Goal: Task Accomplishment & Management: Use online tool/utility

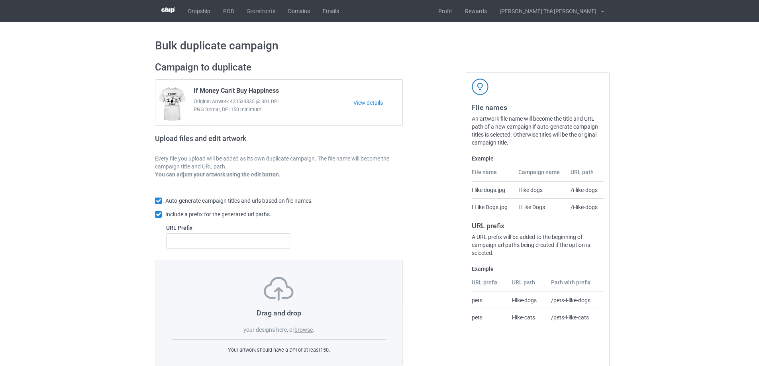
scroll to position [22, 0]
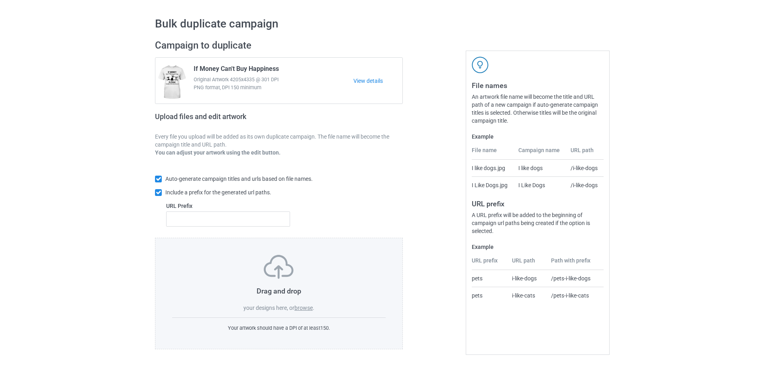
click at [303, 307] on label "browse" at bounding box center [304, 308] width 18 height 6
click at [0, 0] on input "browse" at bounding box center [0, 0] width 0 height 0
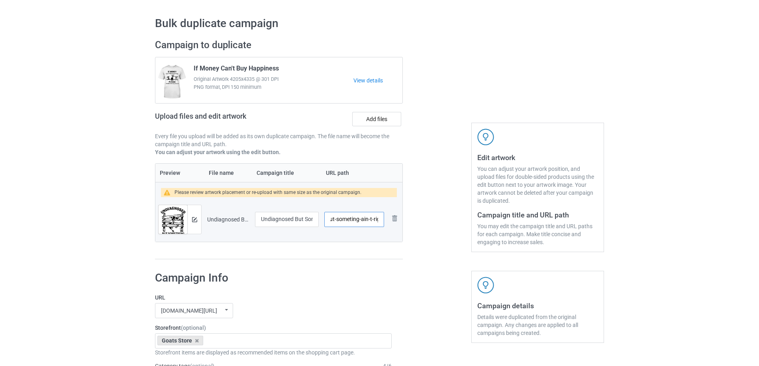
scroll to position [0, 46]
drag, startPoint x: 332, startPoint y: 221, endPoint x: 388, endPoint y: 219, distance: 55.8
click at [388, 219] on tr "Preview and edit artwork Undiagnosed But Someting Ain't Right.png Undiagnosed B…" at bounding box center [278, 219] width 247 height 45
click at [354, 238] on td "/g0320" at bounding box center [354, 219] width 65 height 45
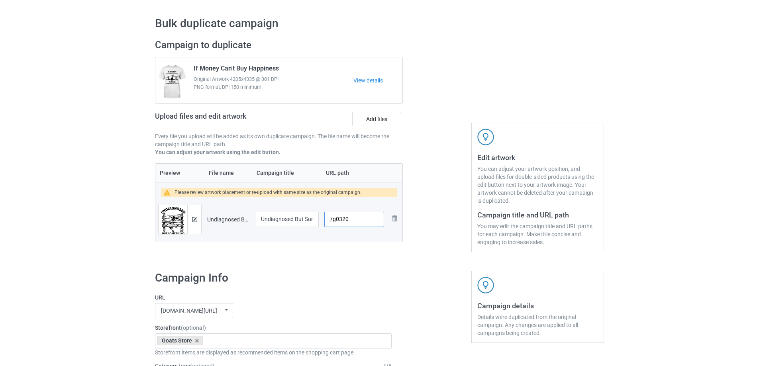
click at [353, 221] on input "/g0320" at bounding box center [354, 219] width 60 height 15
type input "/g0309"
click at [197, 226] on div at bounding box center [194, 219] width 14 height 29
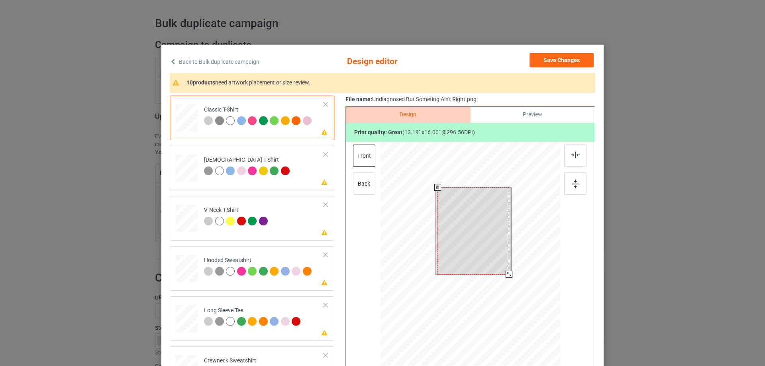
click at [470, 227] on div at bounding box center [473, 231] width 71 height 87
click at [507, 271] on div at bounding box center [508, 273] width 7 height 7
click at [480, 219] on div at bounding box center [474, 233] width 69 height 84
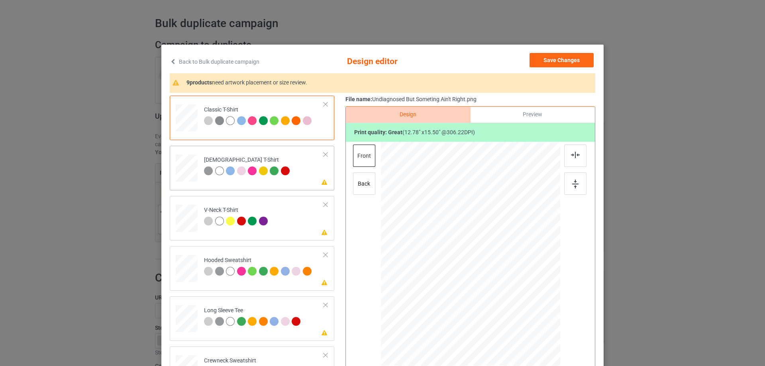
click at [282, 178] on td "Please review artwork placement [DEMOGRAPHIC_DATA] T-Shirt" at bounding box center [264, 166] width 129 height 35
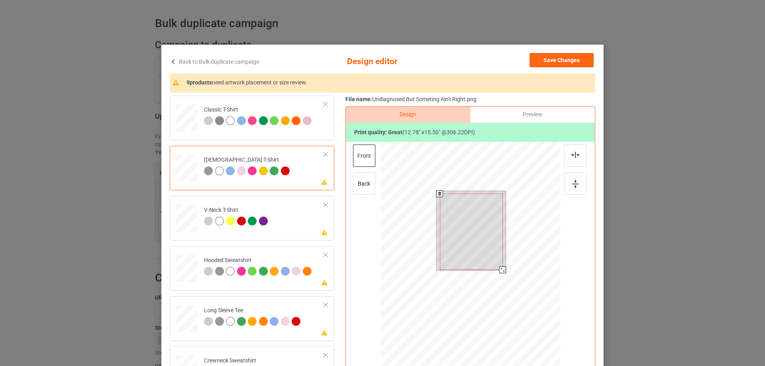
click at [477, 243] on div at bounding box center [471, 232] width 63 height 77
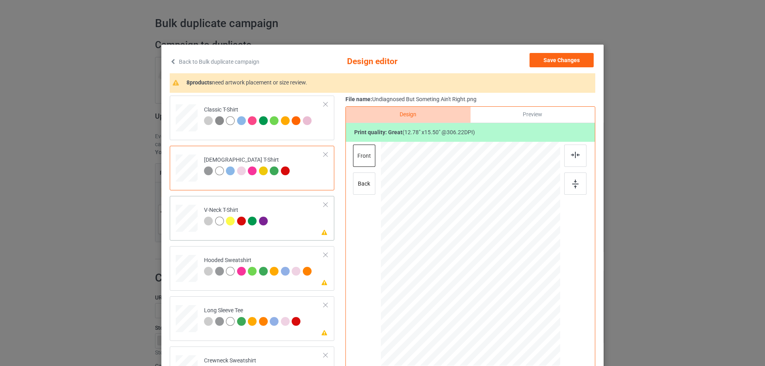
click at [275, 232] on td "Please review artwork placement V-Neck T-Shirt" at bounding box center [264, 216] width 129 height 35
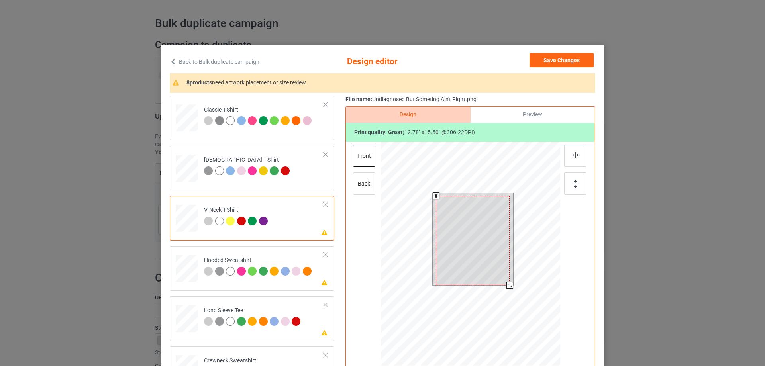
click at [466, 241] on div at bounding box center [473, 240] width 74 height 89
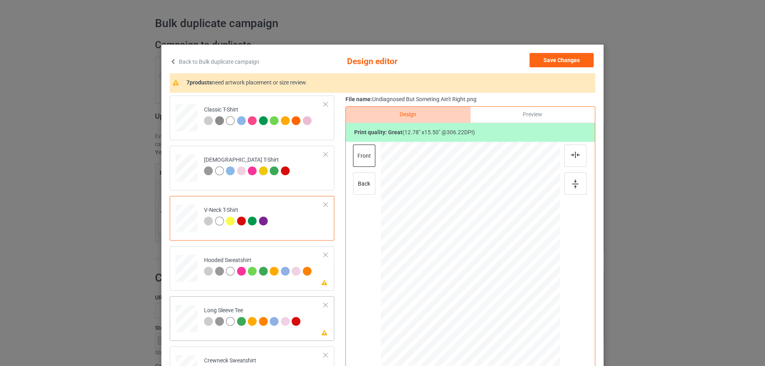
scroll to position [40, 0]
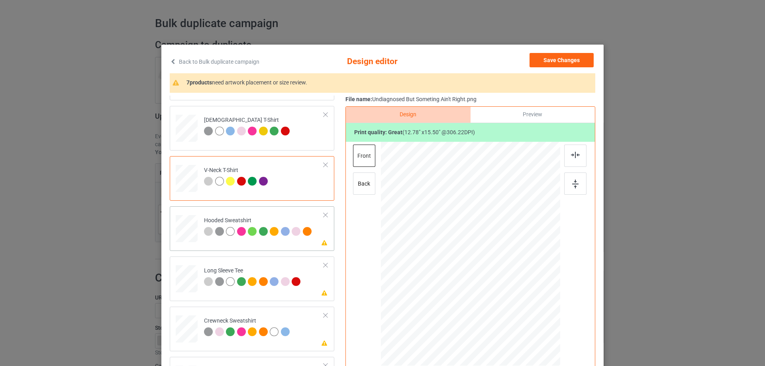
click at [249, 246] on div "Please review artwork placement Hooded Sweatshirt" at bounding box center [252, 228] width 165 height 45
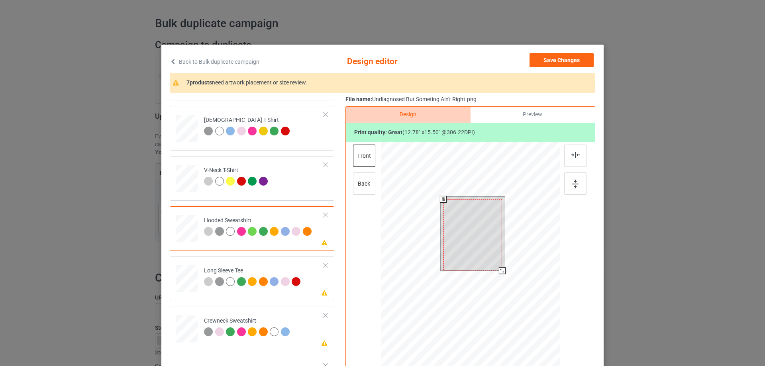
click at [471, 231] on div at bounding box center [473, 234] width 59 height 71
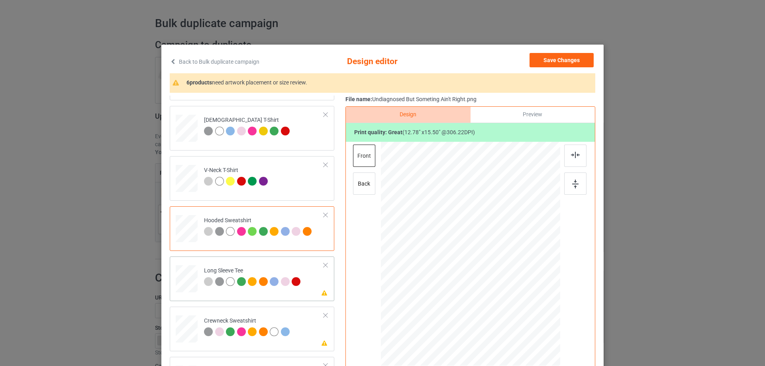
scroll to position [120, 0]
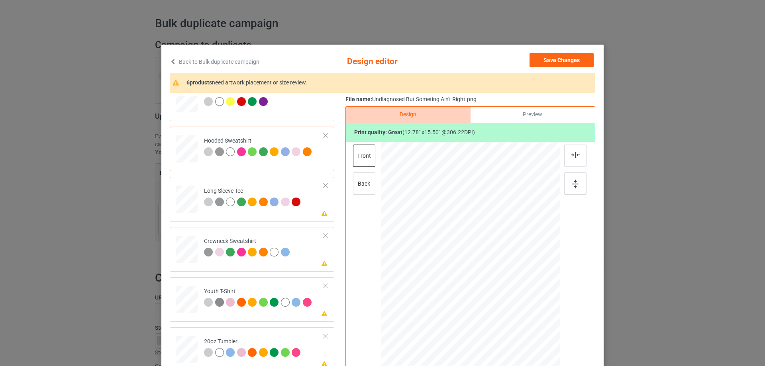
click at [260, 217] on div "Please review artwork placement Long Sleeve Tee" at bounding box center [252, 199] width 165 height 45
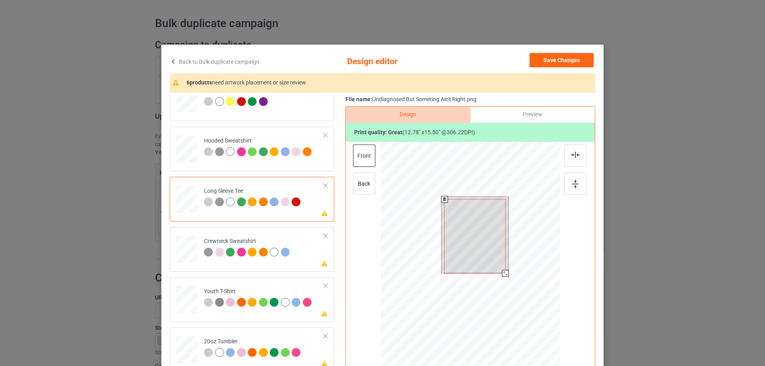
drag, startPoint x: 459, startPoint y: 223, endPoint x: 439, endPoint y: 230, distance: 21.7
click at [459, 223] on div at bounding box center [474, 236] width 61 height 74
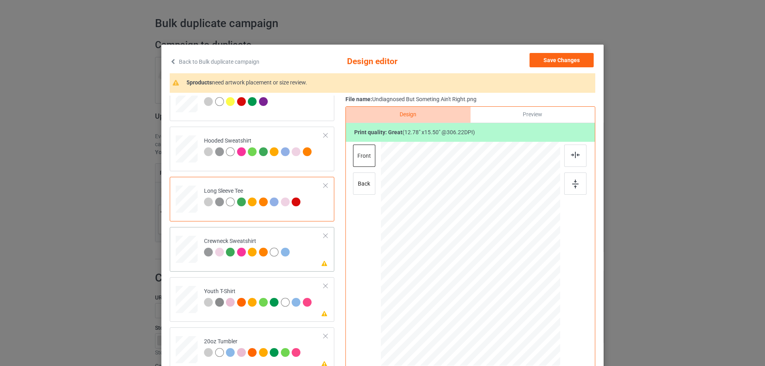
click at [249, 266] on div "Please review artwork placement Crewneck Sweatshirt" at bounding box center [252, 249] width 165 height 45
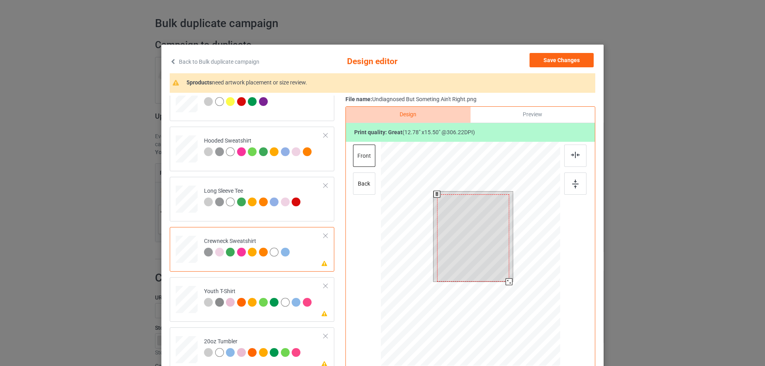
click at [480, 235] on div at bounding box center [473, 239] width 72 height 88
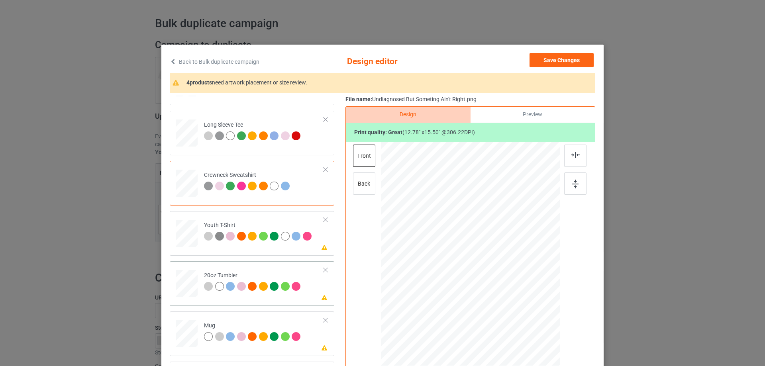
scroll to position [40, 0]
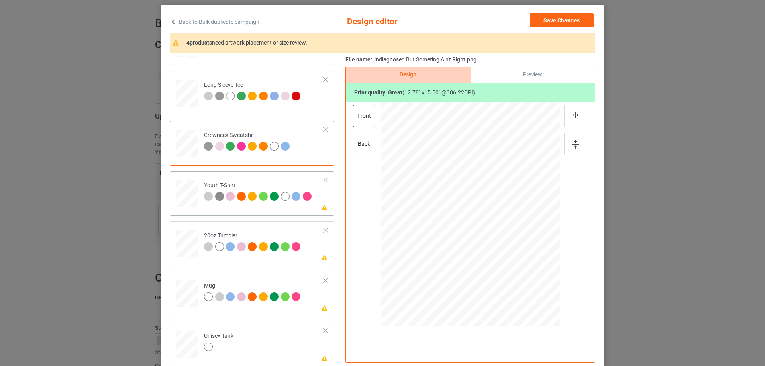
click at [260, 212] on div "Please review artwork placement Youth T-Shirt" at bounding box center [252, 193] width 165 height 45
click at [465, 210] on div at bounding box center [468, 209] width 69 height 84
click at [258, 265] on div "Please review artwork placement 20oz Tumbler" at bounding box center [252, 244] width 165 height 45
click at [474, 220] on div at bounding box center [471, 214] width 102 height 124
drag, startPoint x: 519, startPoint y: 277, endPoint x: 499, endPoint y: 246, distance: 36.3
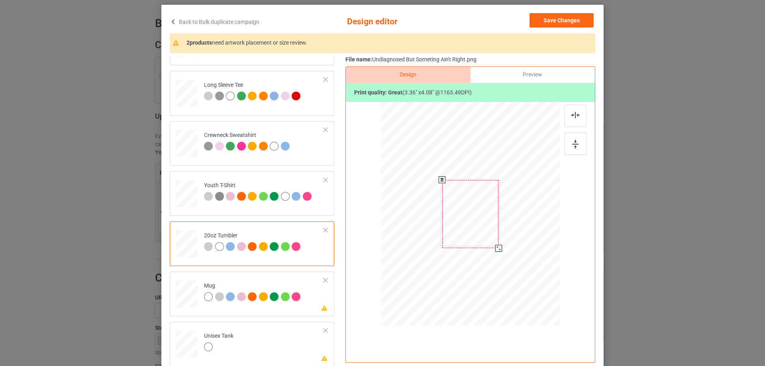
click at [499, 246] on div at bounding box center [498, 248] width 7 height 7
drag, startPoint x: 442, startPoint y: 222, endPoint x: 435, endPoint y: 215, distance: 9.9
click at [435, 215] on div at bounding box center [427, 206] width 56 height 69
click at [452, 239] on div at bounding box center [454, 238] width 7 height 7
click at [438, 220] on div at bounding box center [427, 205] width 54 height 66
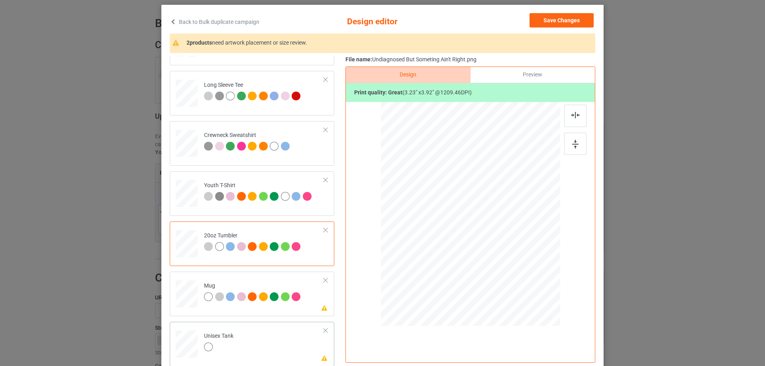
scroll to position [94, 0]
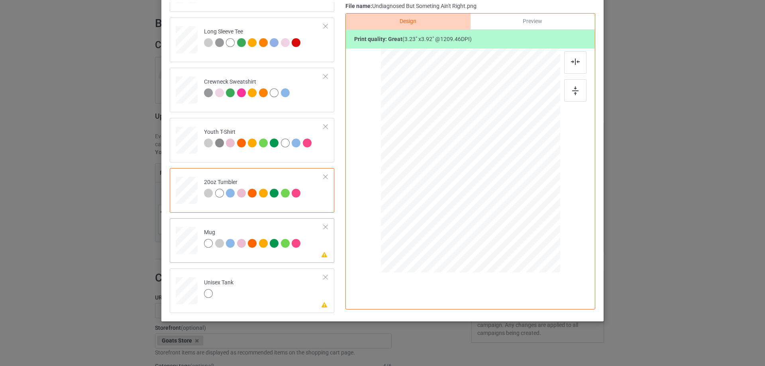
click at [256, 258] on div "Please review artwork placement Mug" at bounding box center [252, 240] width 165 height 45
click at [455, 157] on div at bounding box center [471, 160] width 108 height 130
drag, startPoint x: 523, startPoint y: 229, endPoint x: 503, endPoint y: 184, distance: 48.7
click at [503, 184] on div at bounding box center [470, 160] width 179 height 75
drag, startPoint x: 482, startPoint y: 167, endPoint x: 532, endPoint y: 167, distance: 49.4
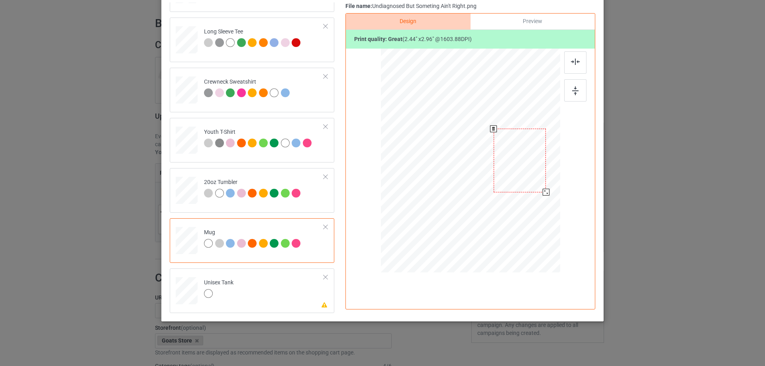
click at [532, 167] on div at bounding box center [520, 160] width 52 height 63
click at [286, 294] on td "Please review artwork placement Unisex Tank" at bounding box center [264, 289] width 129 height 35
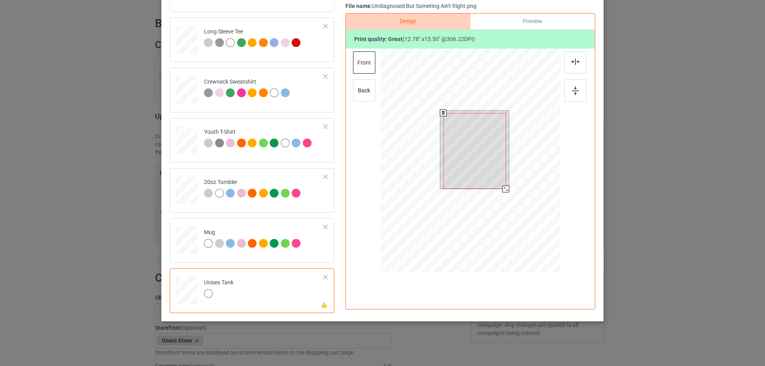
click at [471, 163] on div at bounding box center [475, 151] width 63 height 76
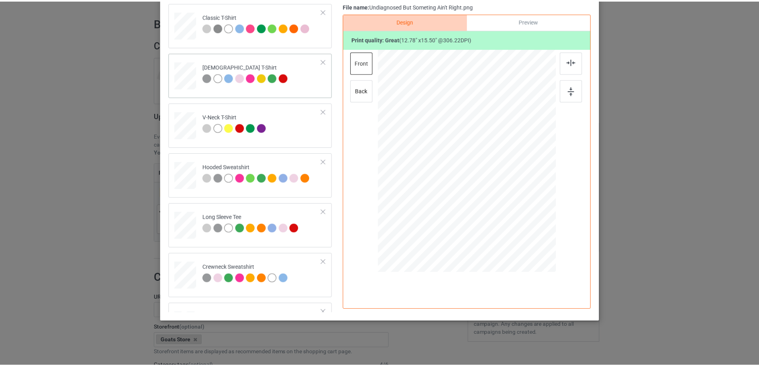
scroll to position [0, 0]
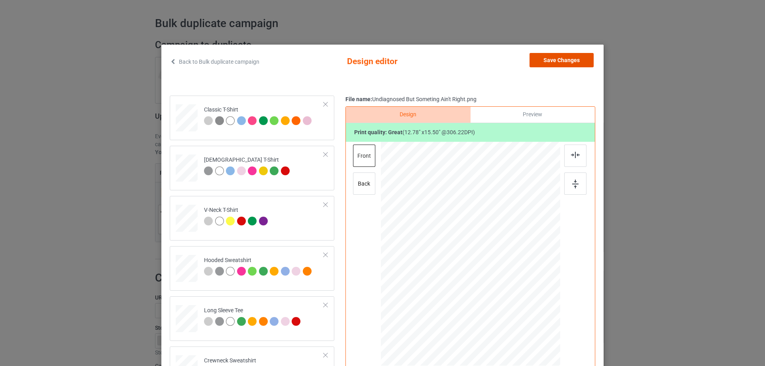
click at [572, 57] on button "Save Changes" at bounding box center [562, 60] width 64 height 14
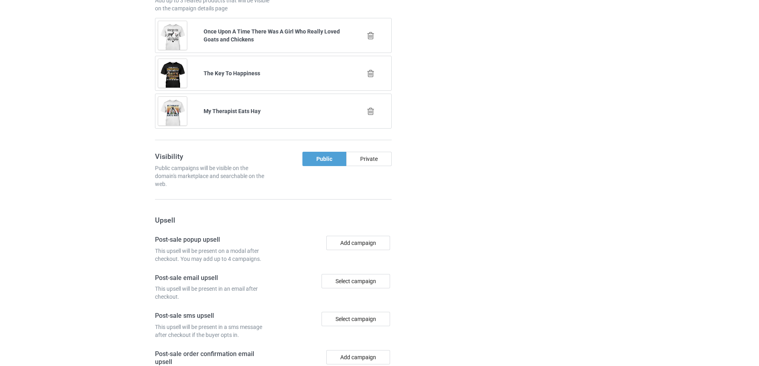
scroll to position [774, 0]
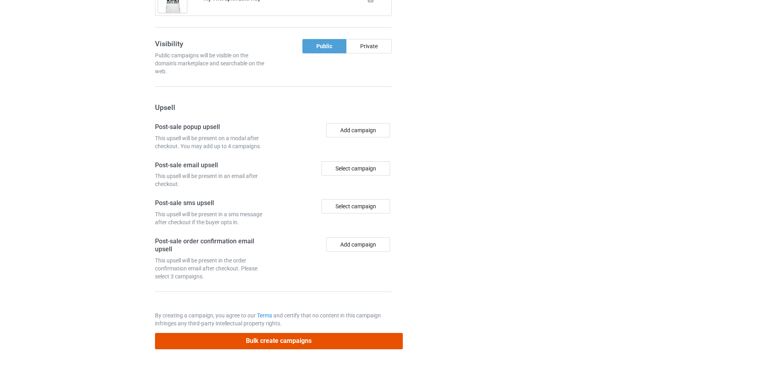
click at [313, 342] on button "Bulk create campaigns" at bounding box center [279, 341] width 248 height 16
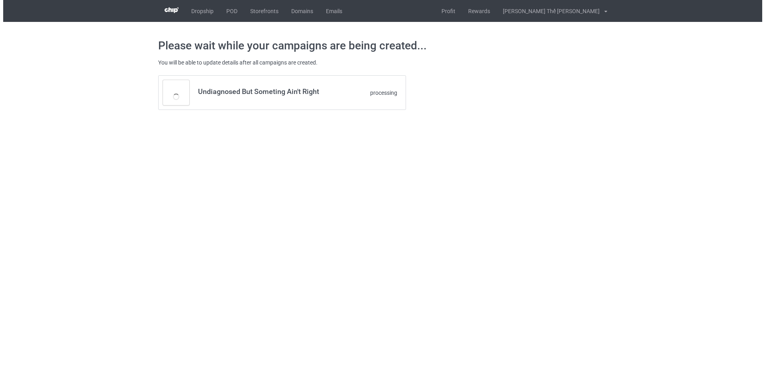
scroll to position [0, 0]
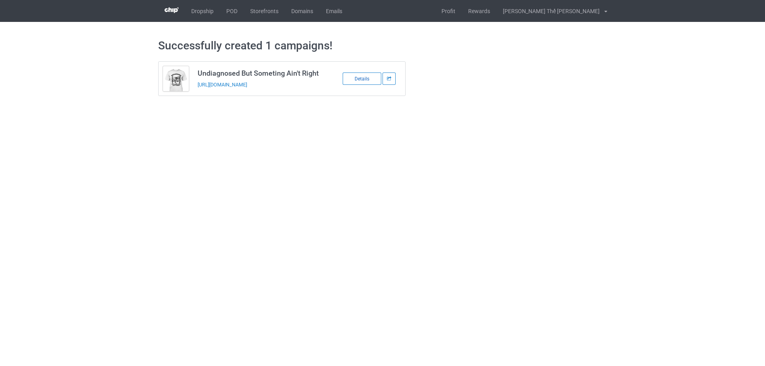
click at [371, 77] on div "Details" at bounding box center [362, 79] width 39 height 12
